Goal: Use online tool/utility: Utilize a website feature to perform a specific function

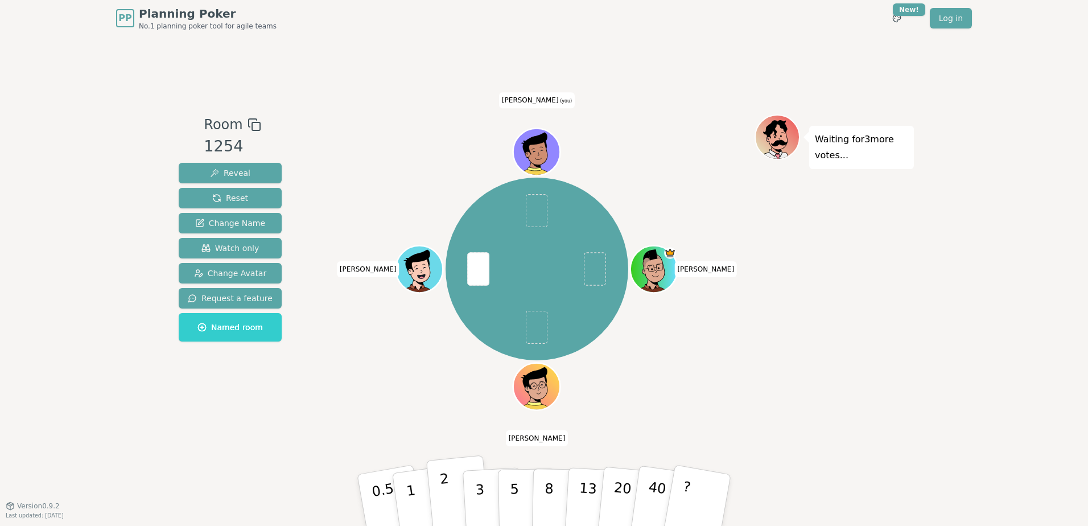
click at [452, 487] on button "2" at bounding box center [458, 500] width 65 height 91
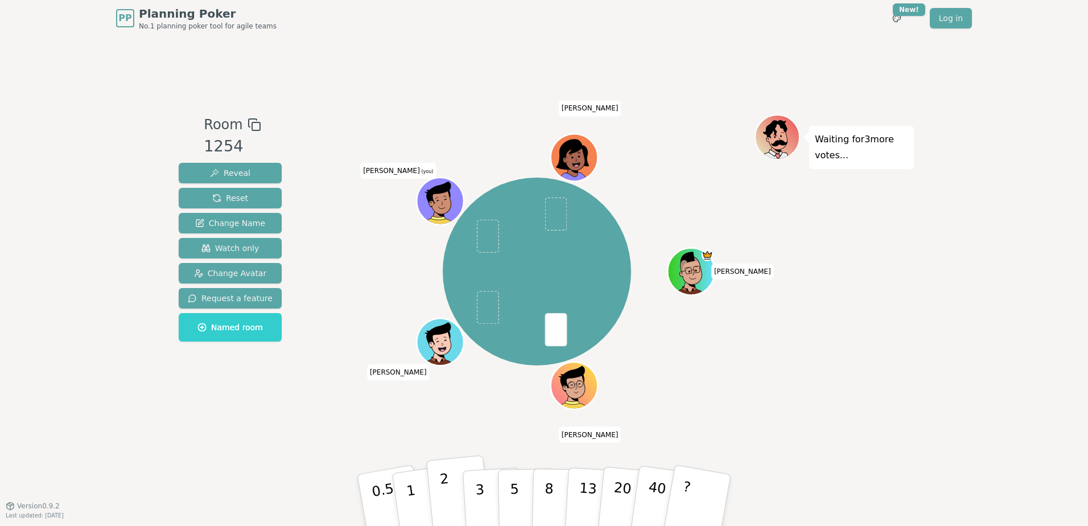
click at [449, 495] on p "2" at bounding box center [446, 502] width 15 height 62
click at [482, 486] on p "3" at bounding box center [481, 501] width 13 height 62
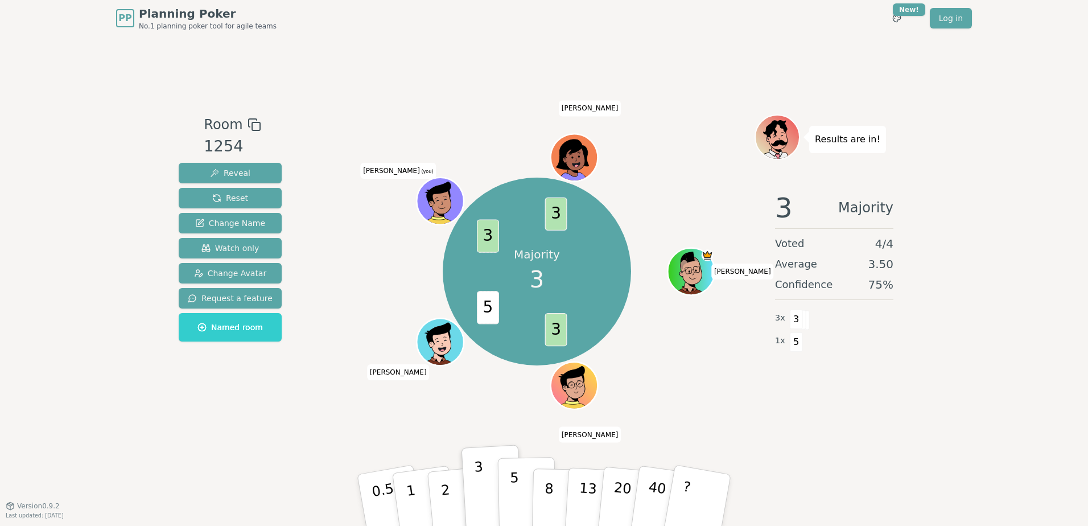
click at [511, 497] on p "5" at bounding box center [515, 500] width 10 height 61
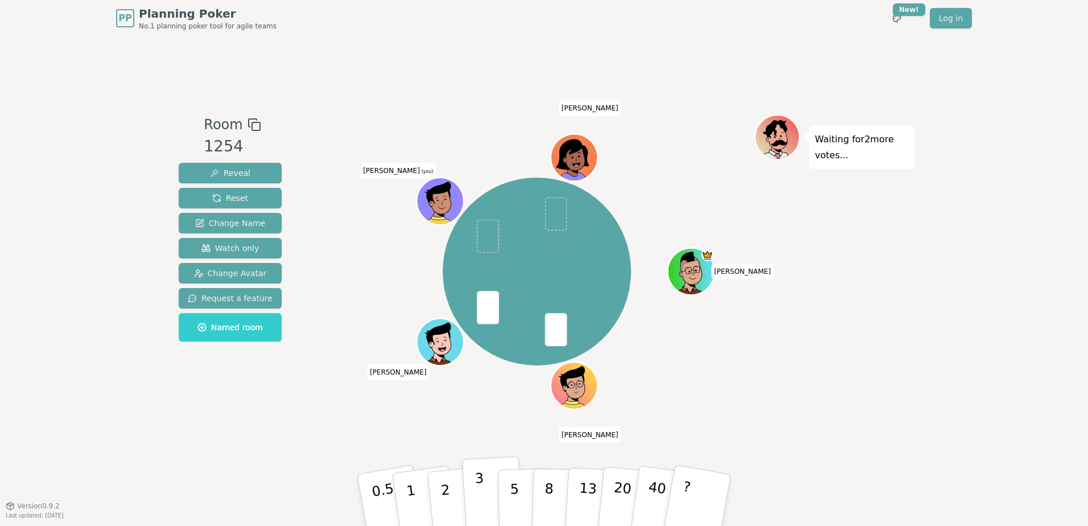
click at [482, 492] on p "3" at bounding box center [481, 501] width 13 height 62
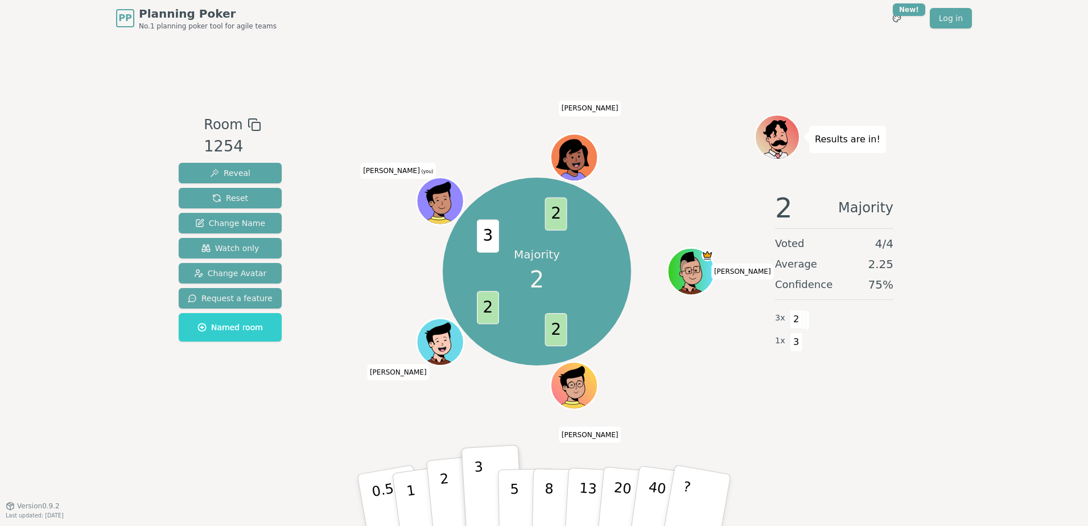
drag, startPoint x: 449, startPoint y: 486, endPoint x: 451, endPoint y: 480, distance: 5.9
click at [449, 486] on button "2" at bounding box center [458, 500] width 65 height 91
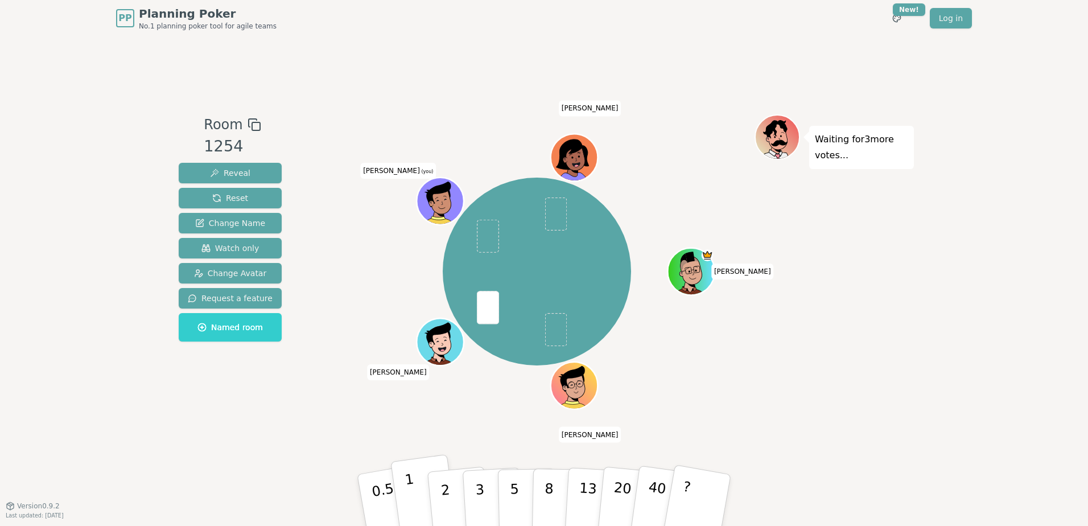
click at [417, 492] on button "1" at bounding box center [424, 500] width 68 height 92
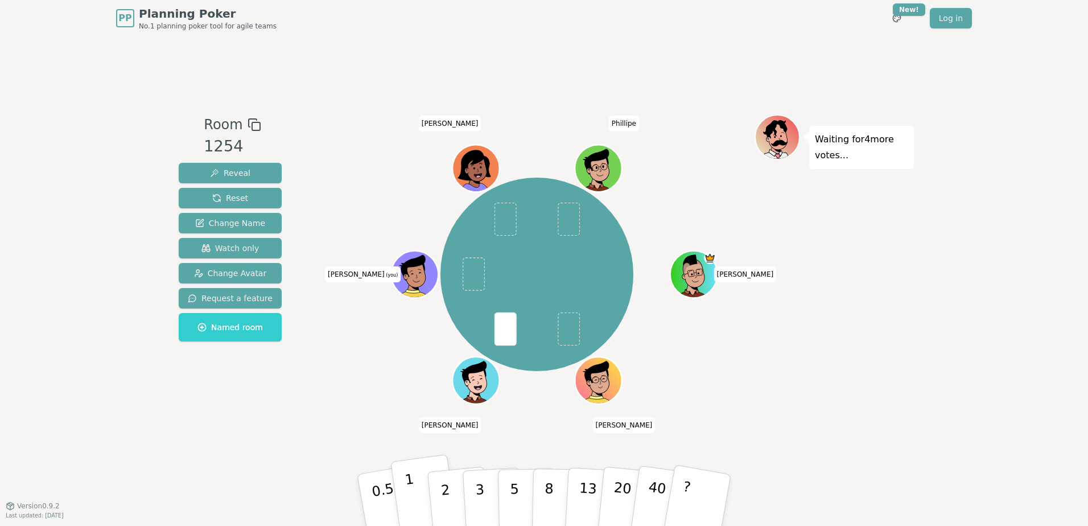
click at [417, 494] on button "1" at bounding box center [424, 500] width 68 height 92
click at [456, 498] on button "2" at bounding box center [458, 500] width 65 height 91
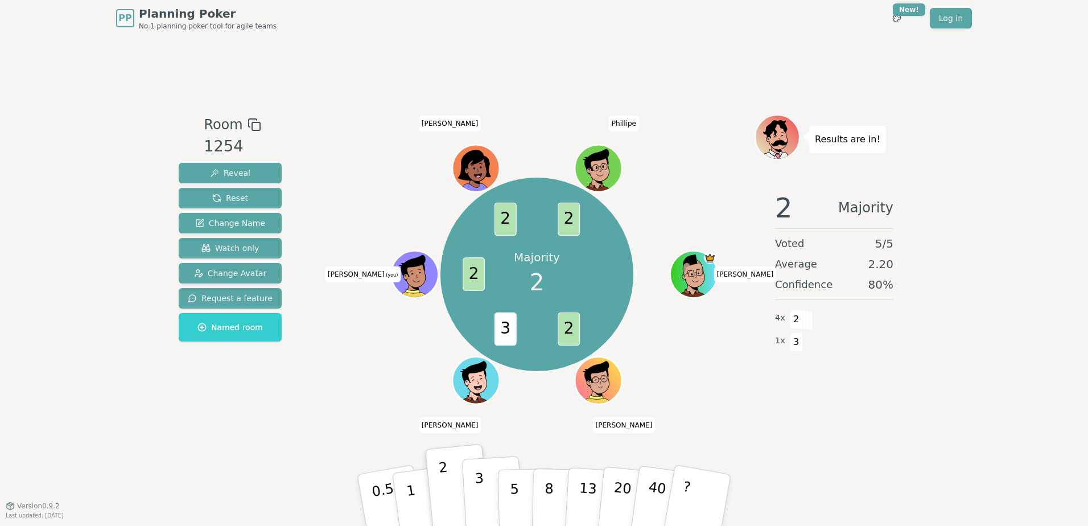
click at [469, 490] on button "3" at bounding box center [493, 500] width 62 height 89
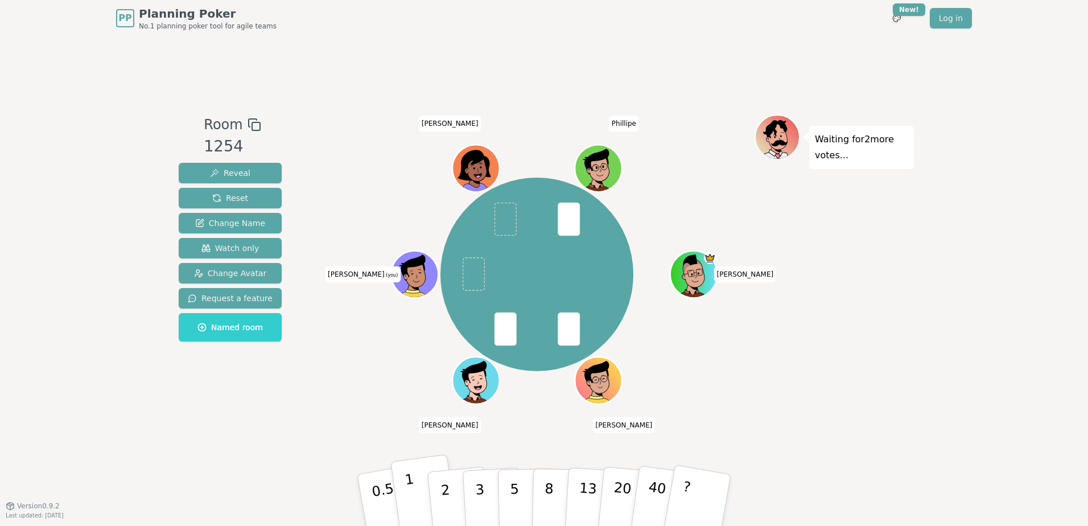
click at [417, 495] on button "1" at bounding box center [424, 500] width 68 height 92
click at [414, 489] on button "1" at bounding box center [424, 500] width 68 height 92
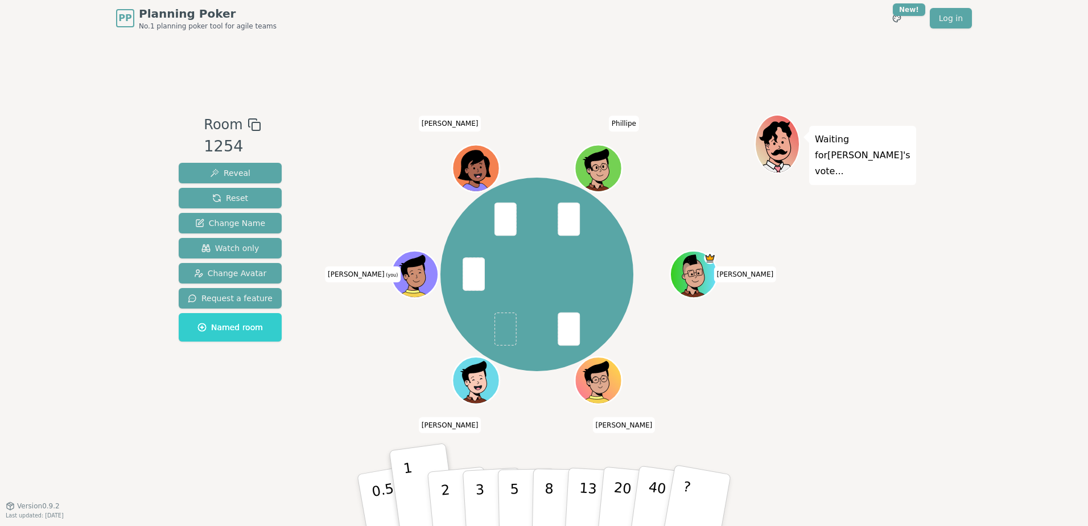
click at [67, 176] on div "PP Planning Poker No.1 planning poker tool for agile teams Toggle theme New! Lo…" at bounding box center [544, 263] width 1088 height 526
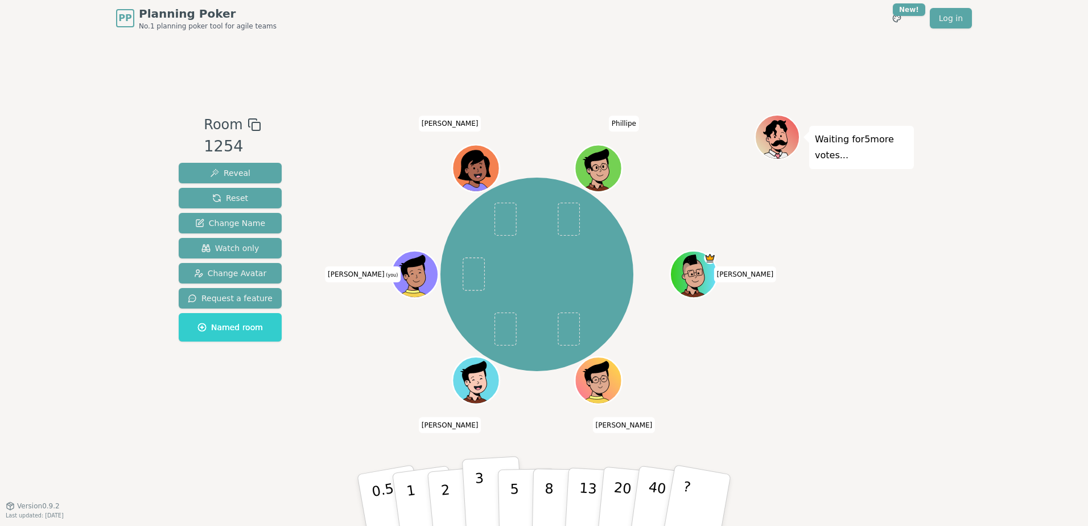
click at [480, 485] on p "3" at bounding box center [481, 501] width 13 height 62
click at [520, 491] on button "5" at bounding box center [527, 500] width 59 height 87
click at [480, 492] on p "3" at bounding box center [481, 501] width 13 height 62
click at [519, 493] on button "5" at bounding box center [527, 500] width 59 height 87
click at [487, 495] on button "3" at bounding box center [493, 500] width 62 height 89
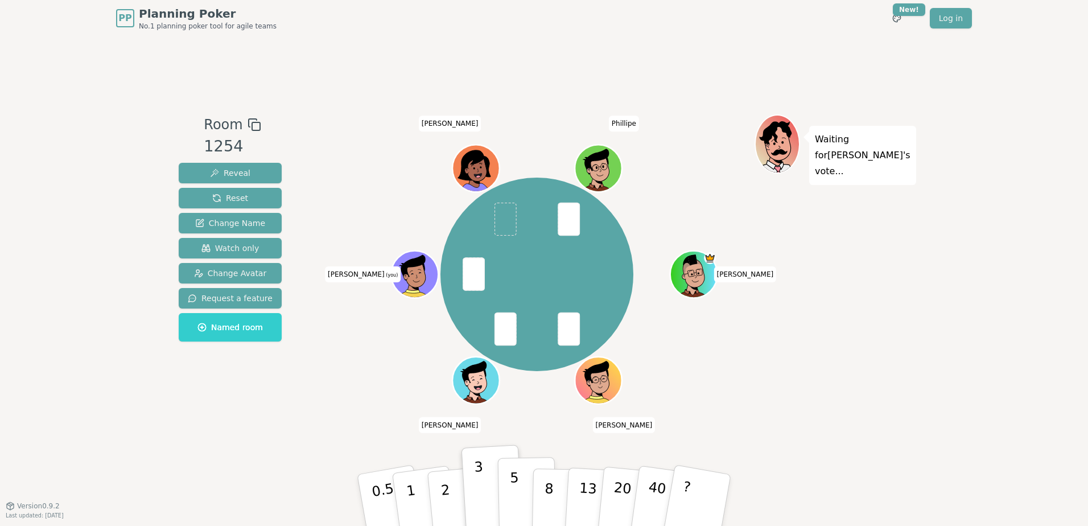
click at [510, 490] on p "5" at bounding box center [515, 500] width 10 height 61
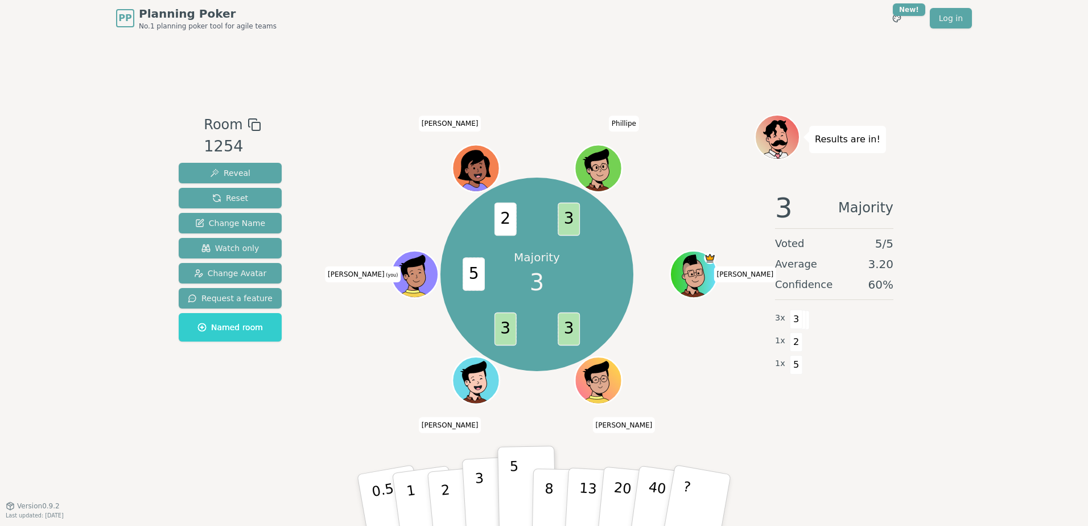
click at [481, 493] on p "3" at bounding box center [481, 501] width 13 height 62
